Goal: Task Accomplishment & Management: Manage account settings

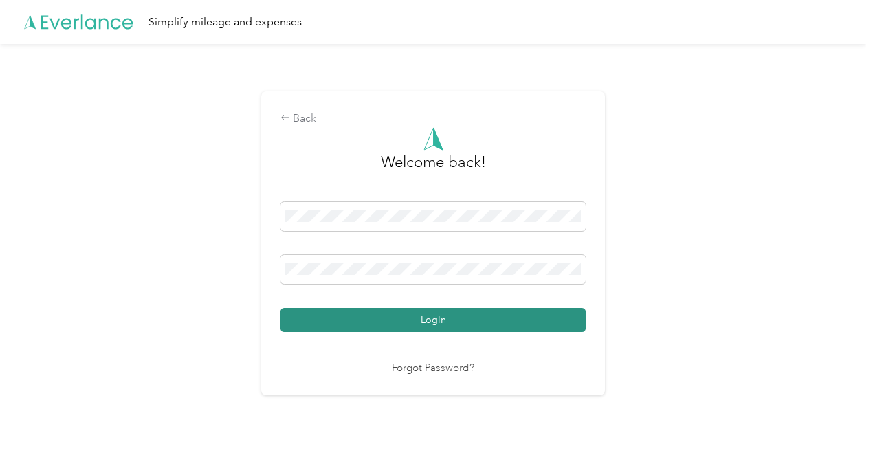
click at [434, 322] on button "Login" at bounding box center [432, 320] width 305 height 24
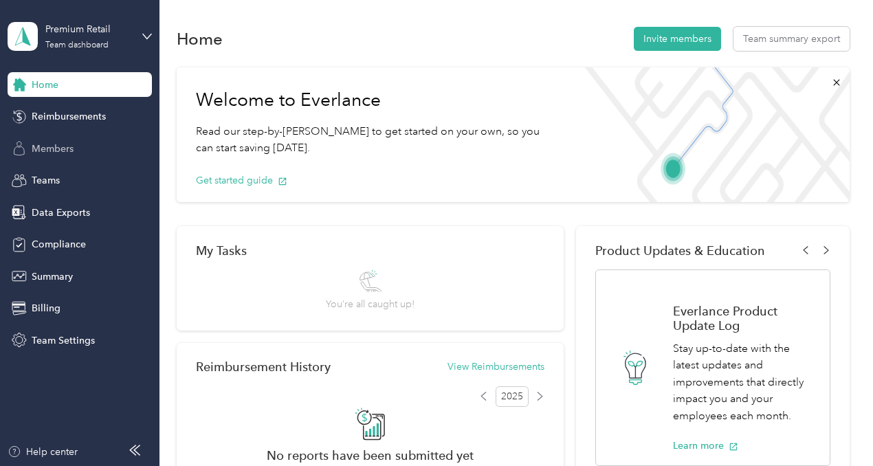
click at [60, 144] on span "Members" at bounding box center [53, 149] width 42 height 14
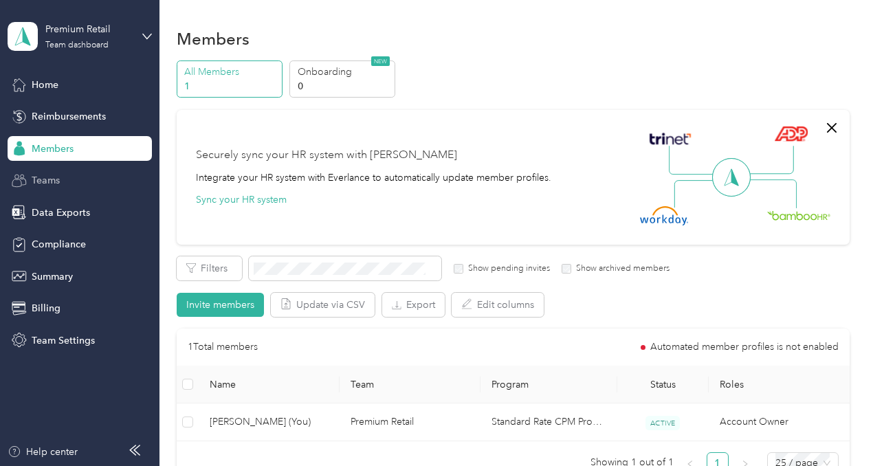
click at [49, 181] on span "Teams" at bounding box center [46, 180] width 28 height 14
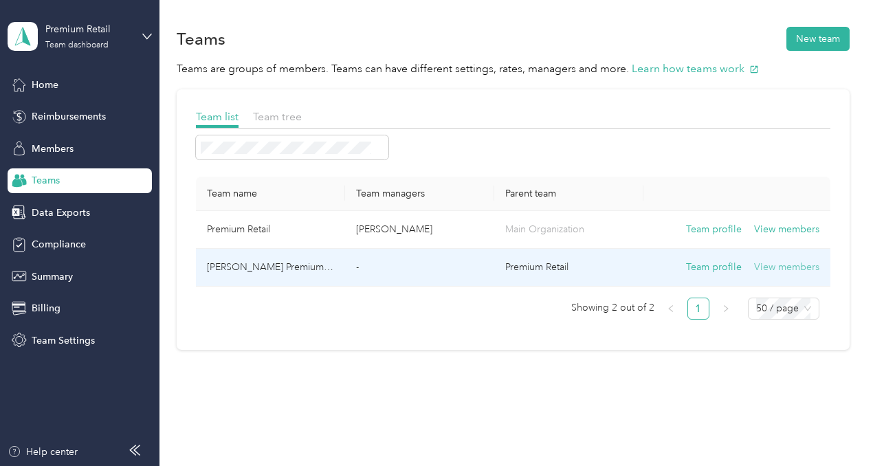
click at [772, 265] on button "View members" at bounding box center [786, 267] width 65 height 15
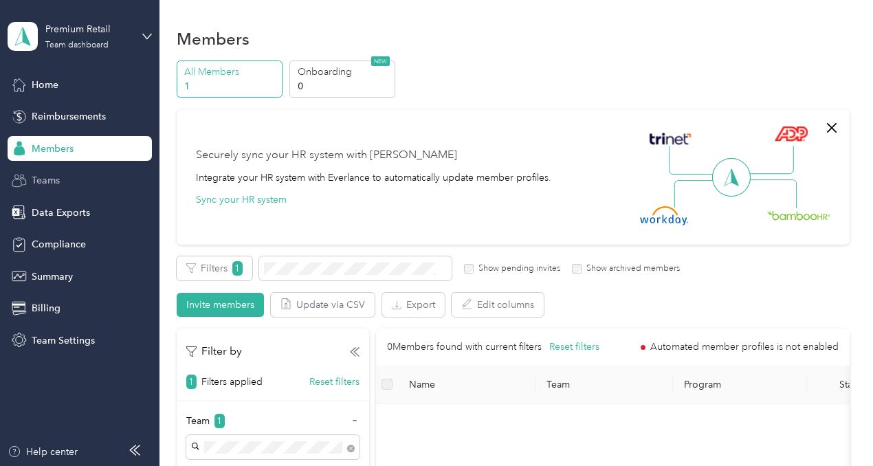
click at [45, 181] on span "Teams" at bounding box center [46, 180] width 28 height 14
